Goal: Task Accomplishment & Management: Use online tool/utility

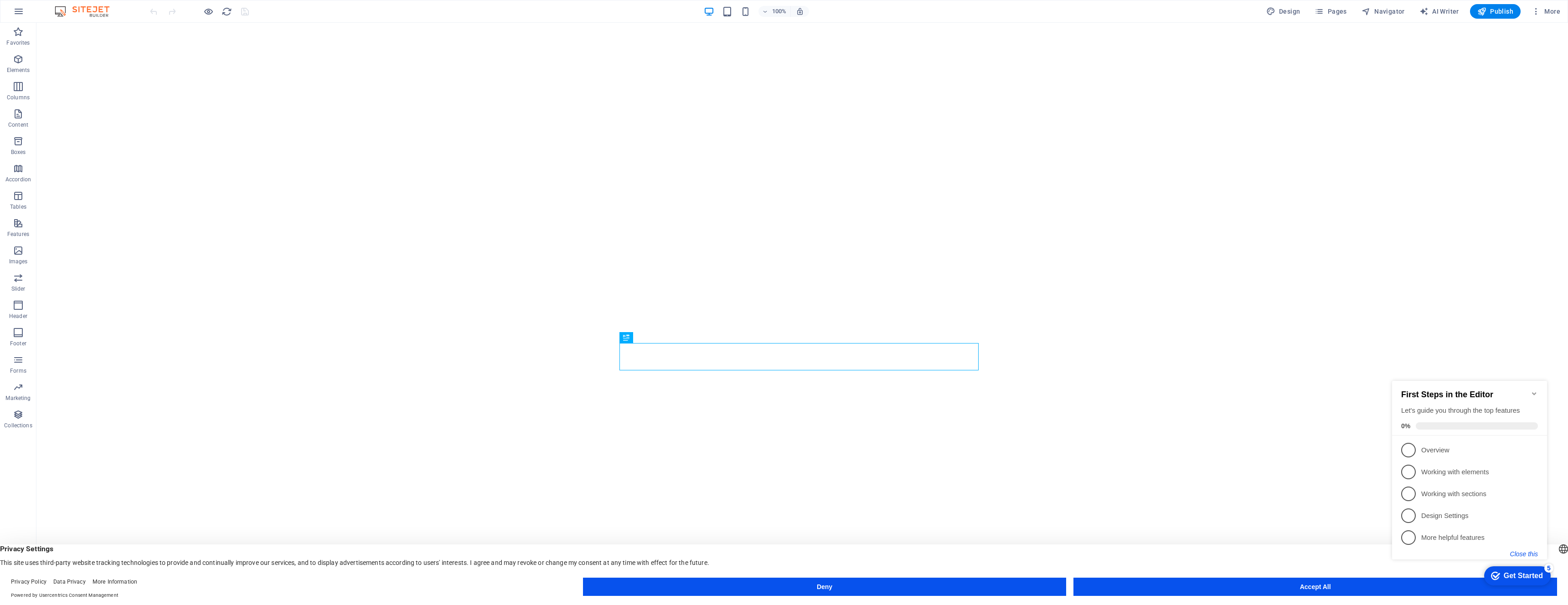
click at [1522, 554] on button "Close this" at bounding box center [1524, 554] width 28 height 7
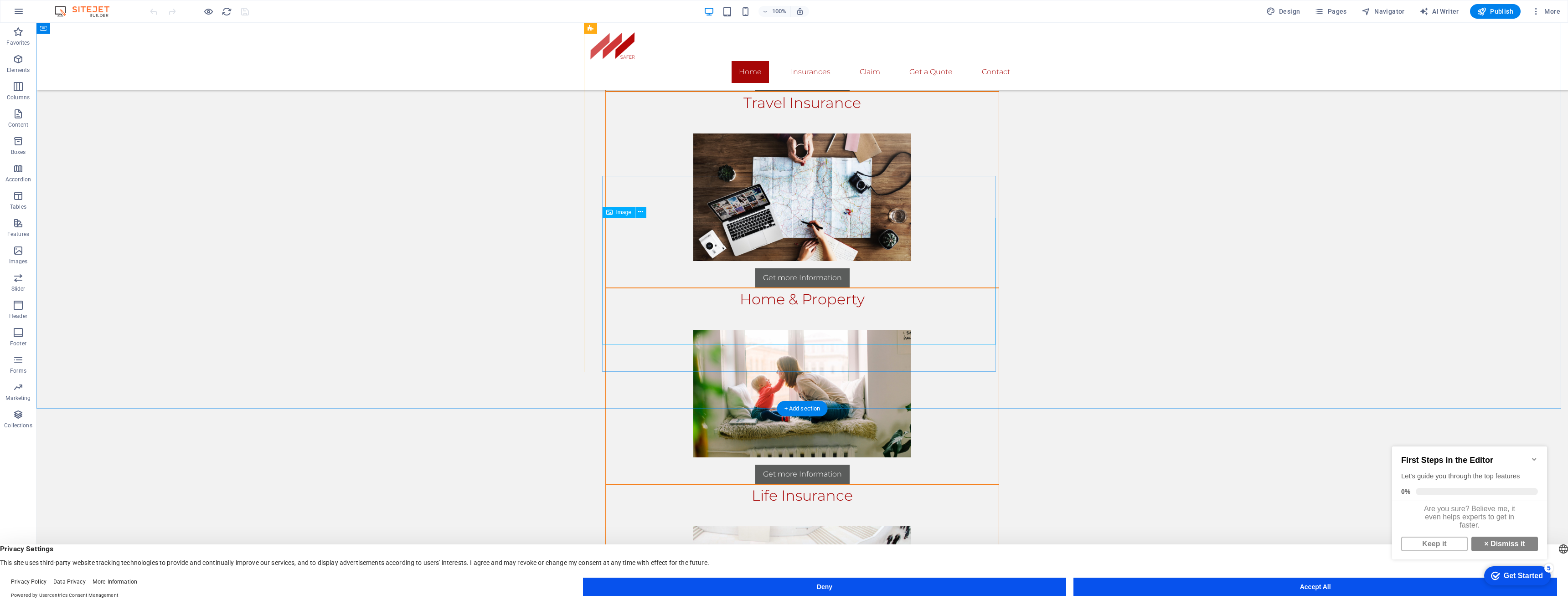
scroll to position [1209, 0]
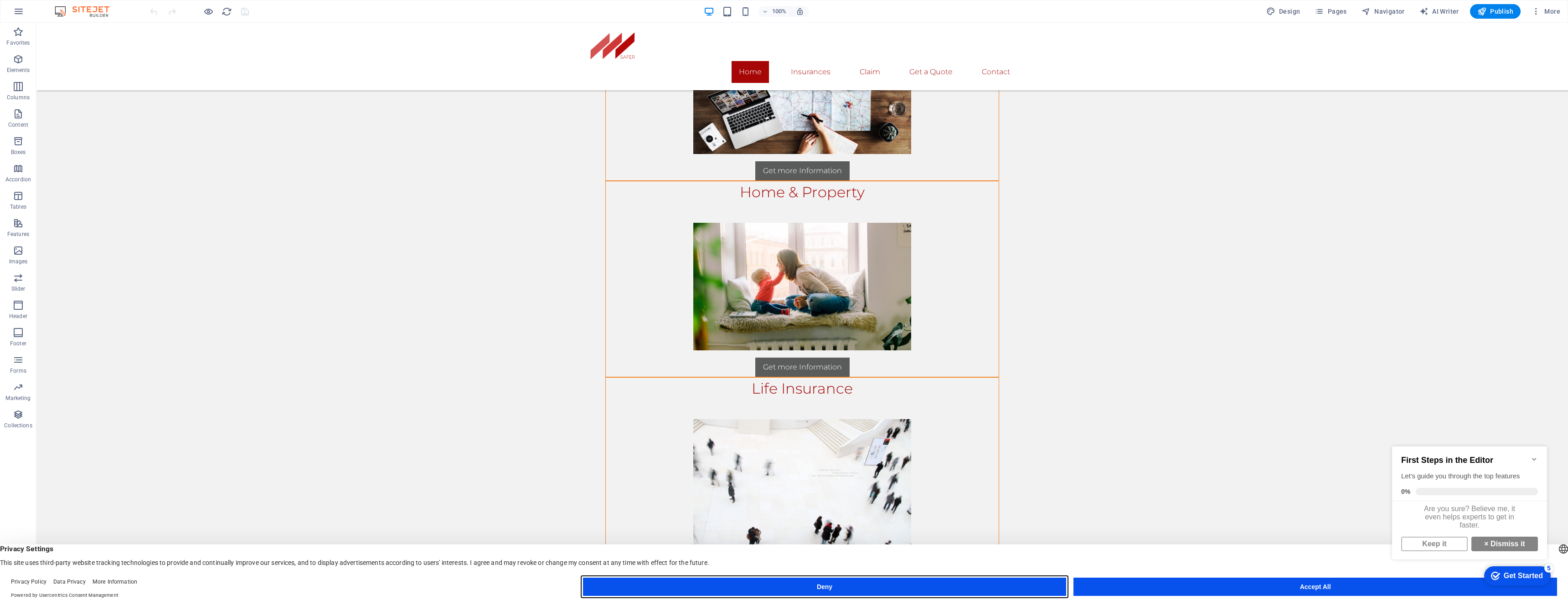
click at [875, 589] on button "Deny" at bounding box center [825, 587] width 484 height 18
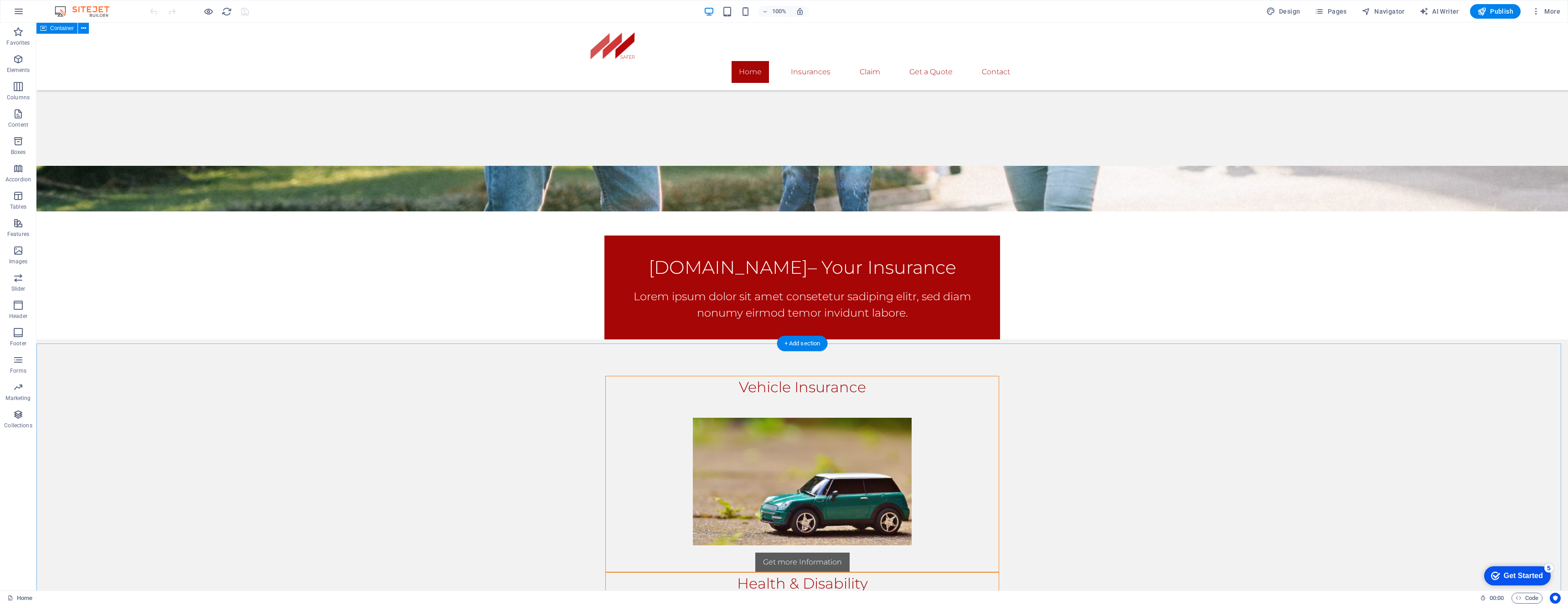
scroll to position [0, 0]
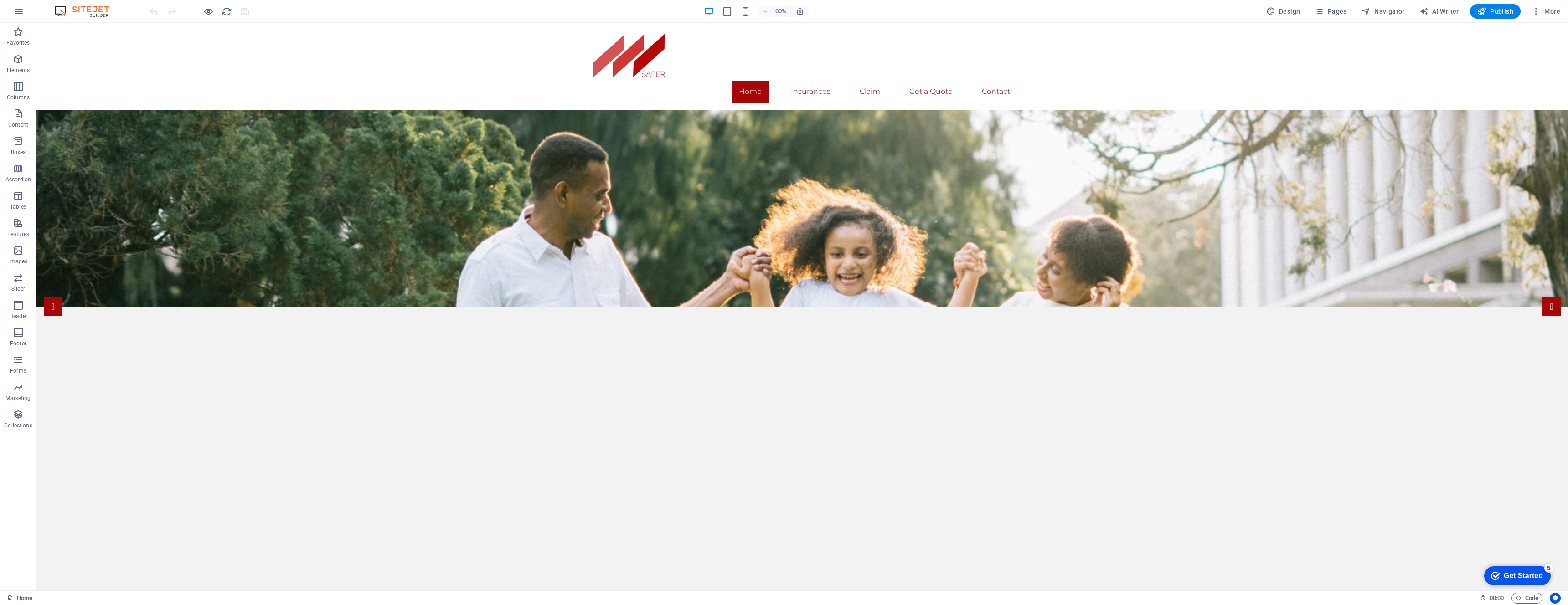
click at [99, 14] on img at bounding box center [86, 12] width 68 height 11
click at [1295, 12] on span "Design" at bounding box center [1283, 11] width 34 height 9
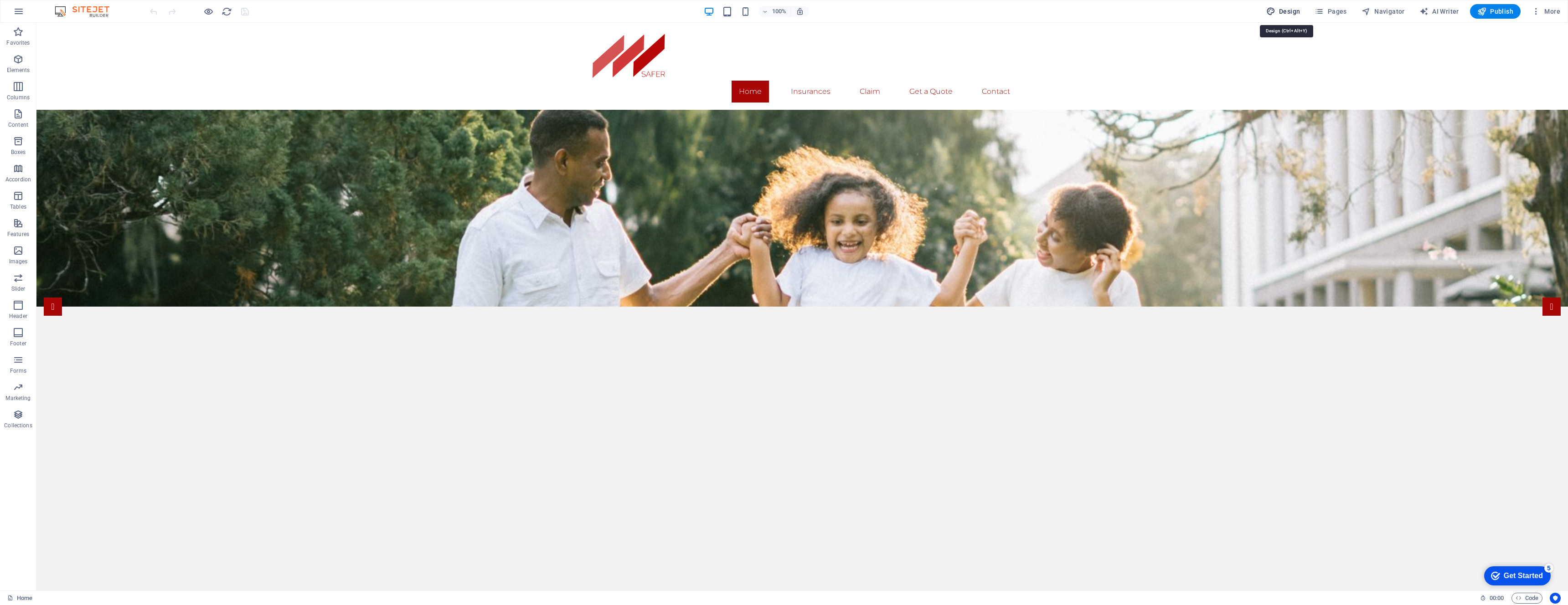
select select "px"
select select "300"
select select "px"
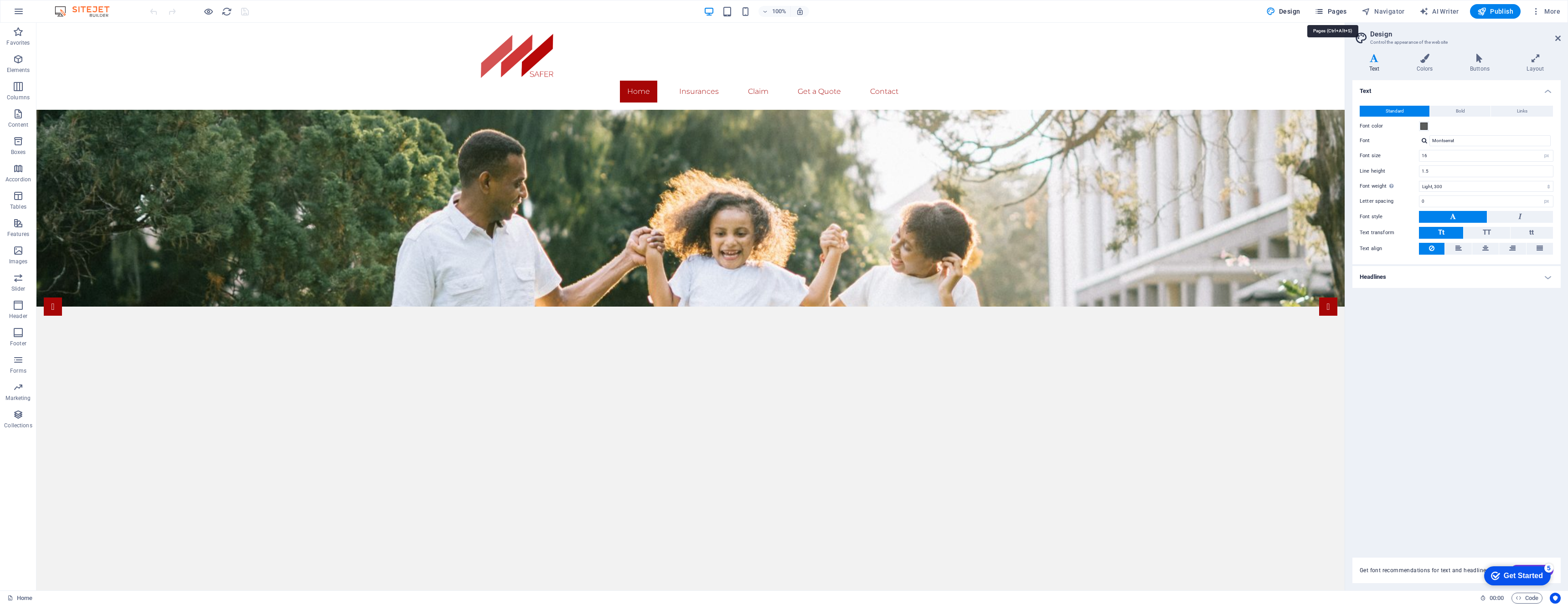
click at [1339, 11] on span "Pages" at bounding box center [1331, 11] width 32 height 9
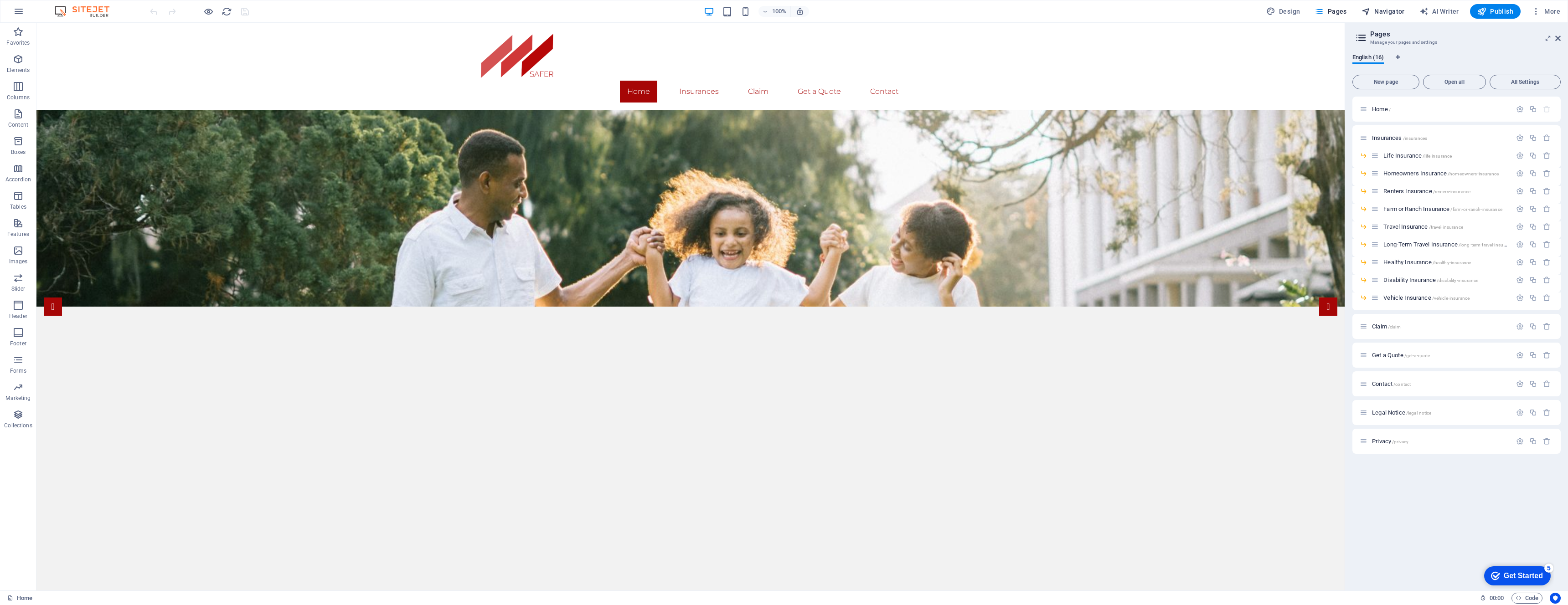
click at [1382, 13] on span "Navigator" at bounding box center [1383, 11] width 43 height 9
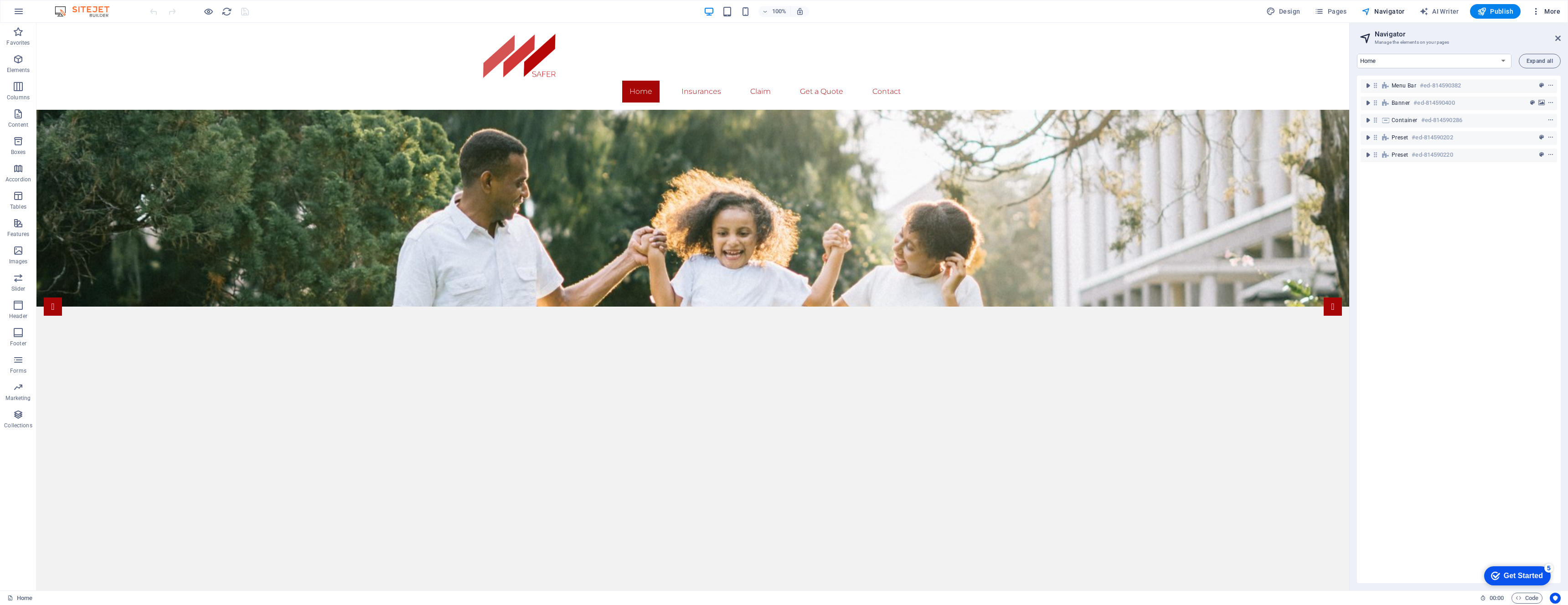
click at [1540, 10] on icon "button" at bounding box center [1536, 11] width 9 height 9
click at [1538, 13] on div at bounding box center [784, 302] width 1568 height 605
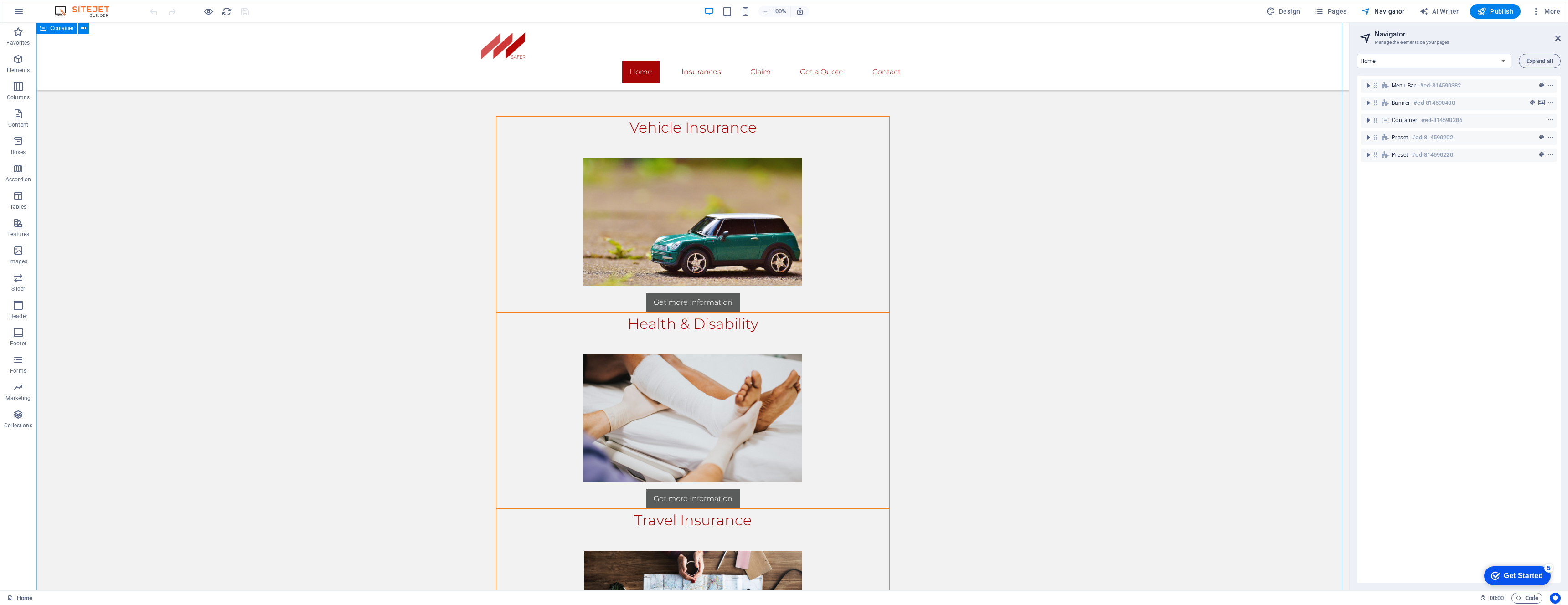
scroll to position [687, 0]
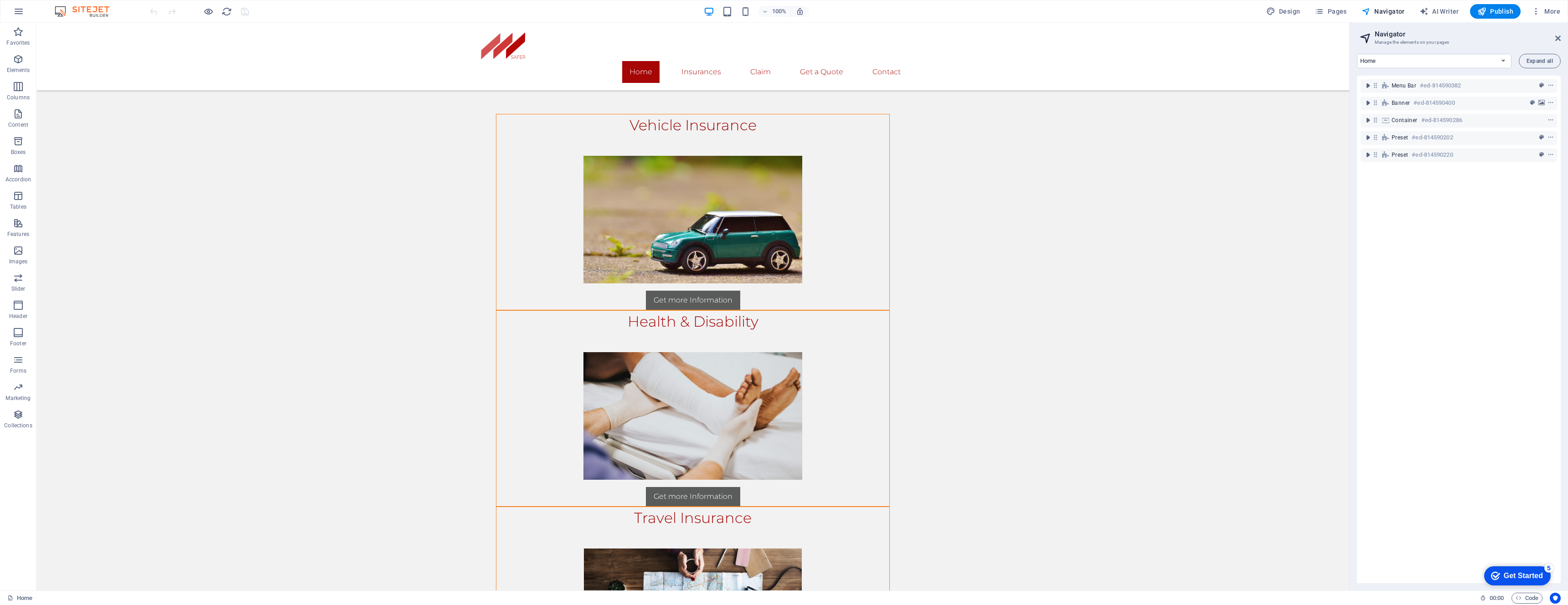
click at [103, 8] on img at bounding box center [86, 12] width 68 height 11
